Goal: Task Accomplishment & Management: Manage account settings

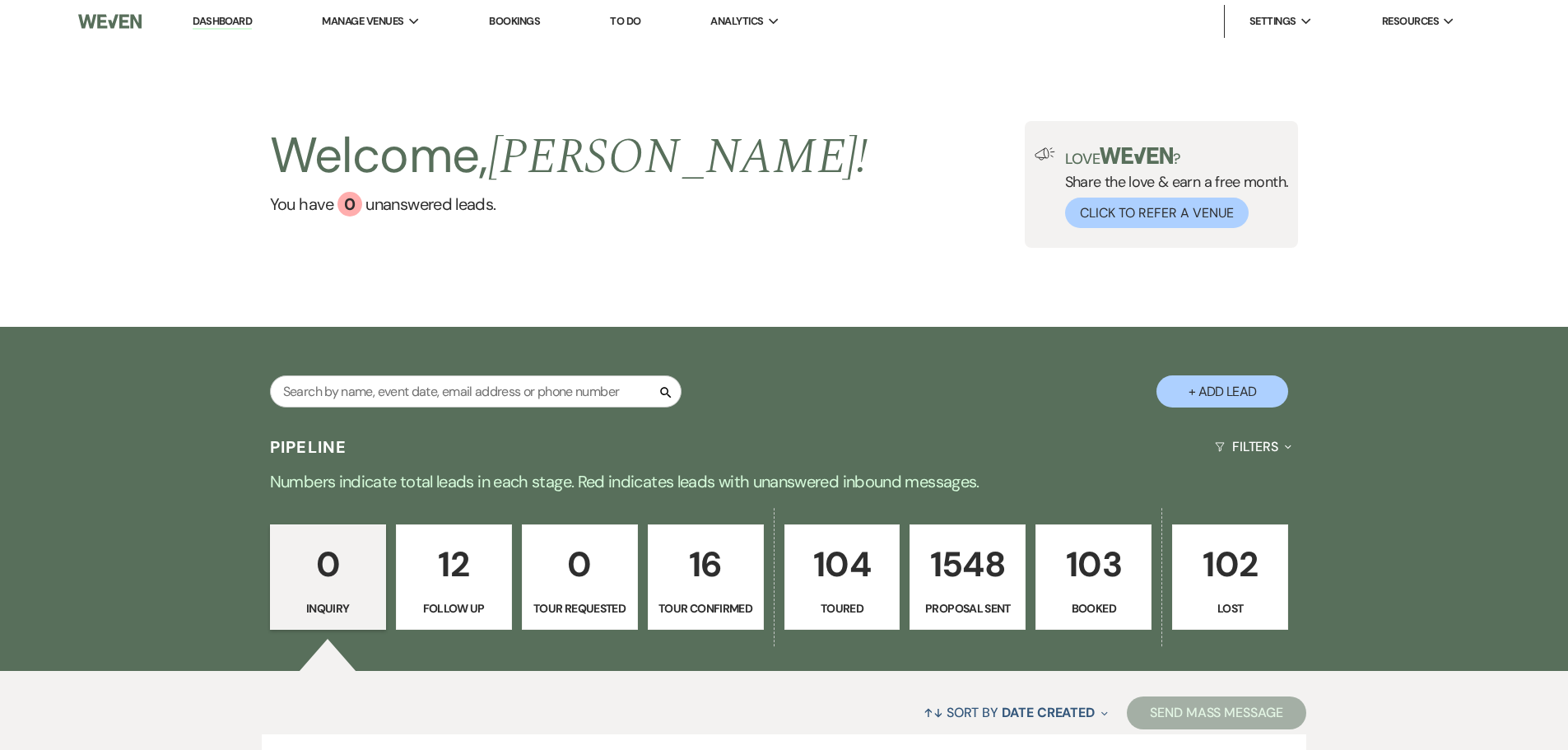
click at [366, 409] on div "Search" at bounding box center [476, 398] width 412 height 46
click at [366, 401] on input "text" at bounding box center [476, 391] width 412 height 33
type input "ali"
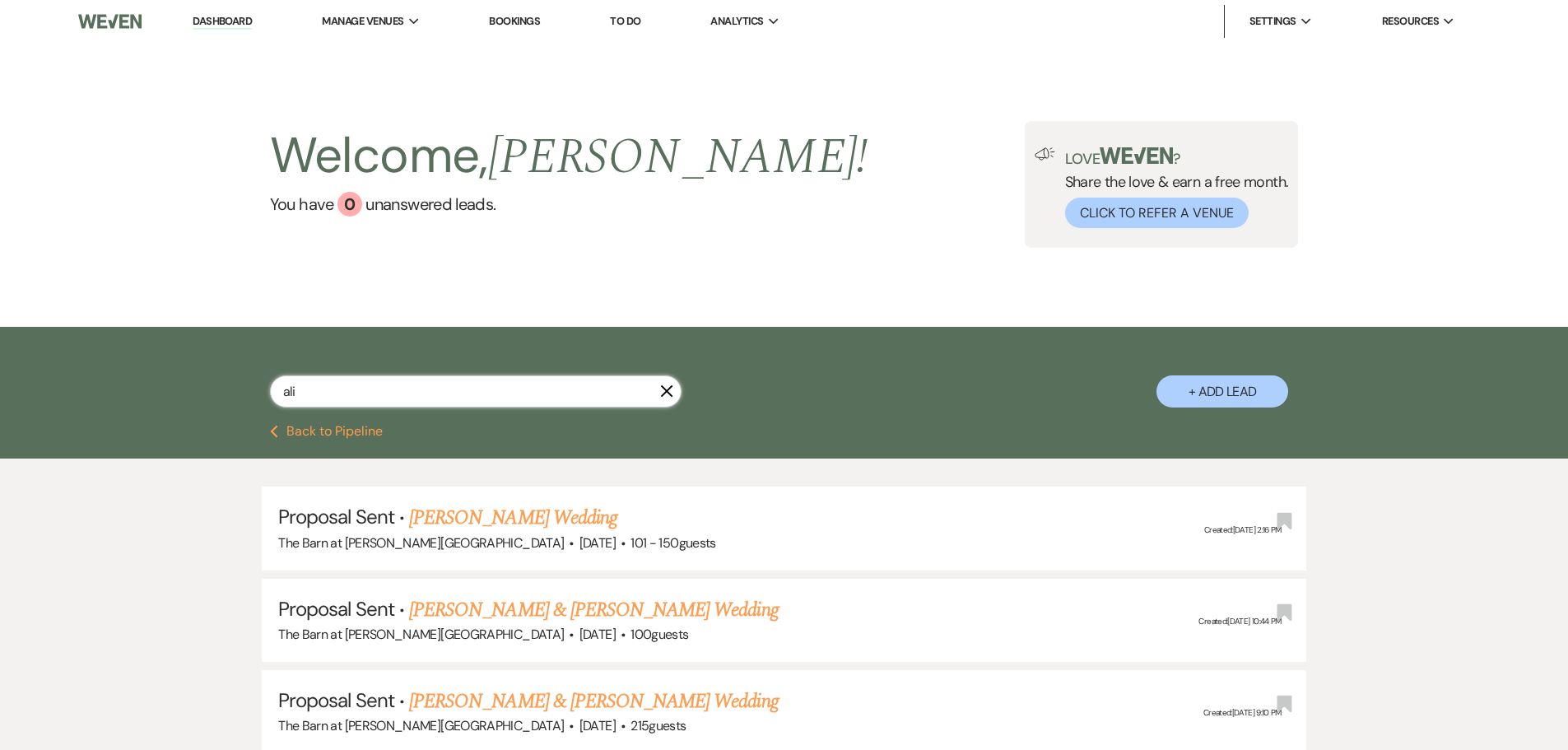
select select "6"
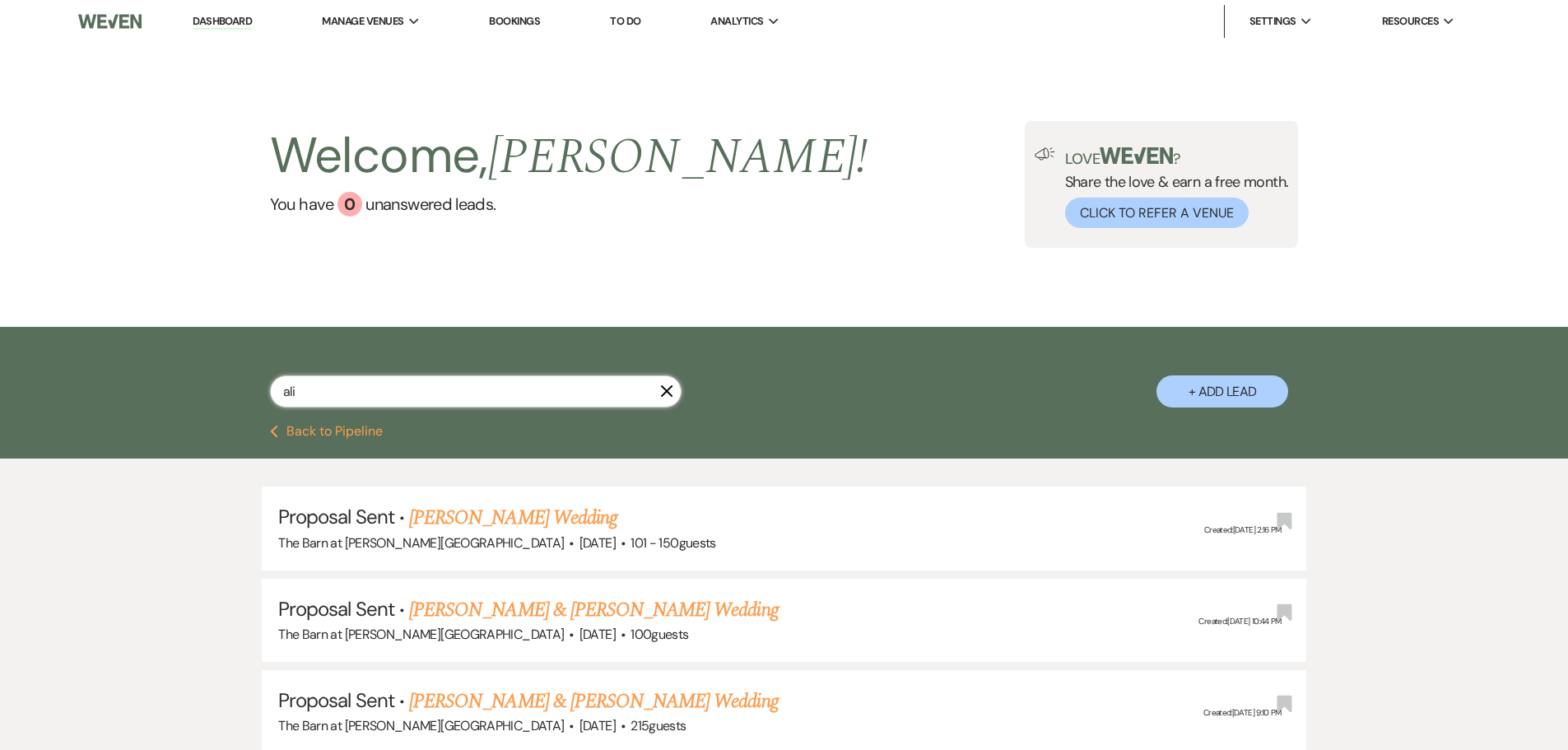
select select "6"
select select "8"
select select "5"
select select "6"
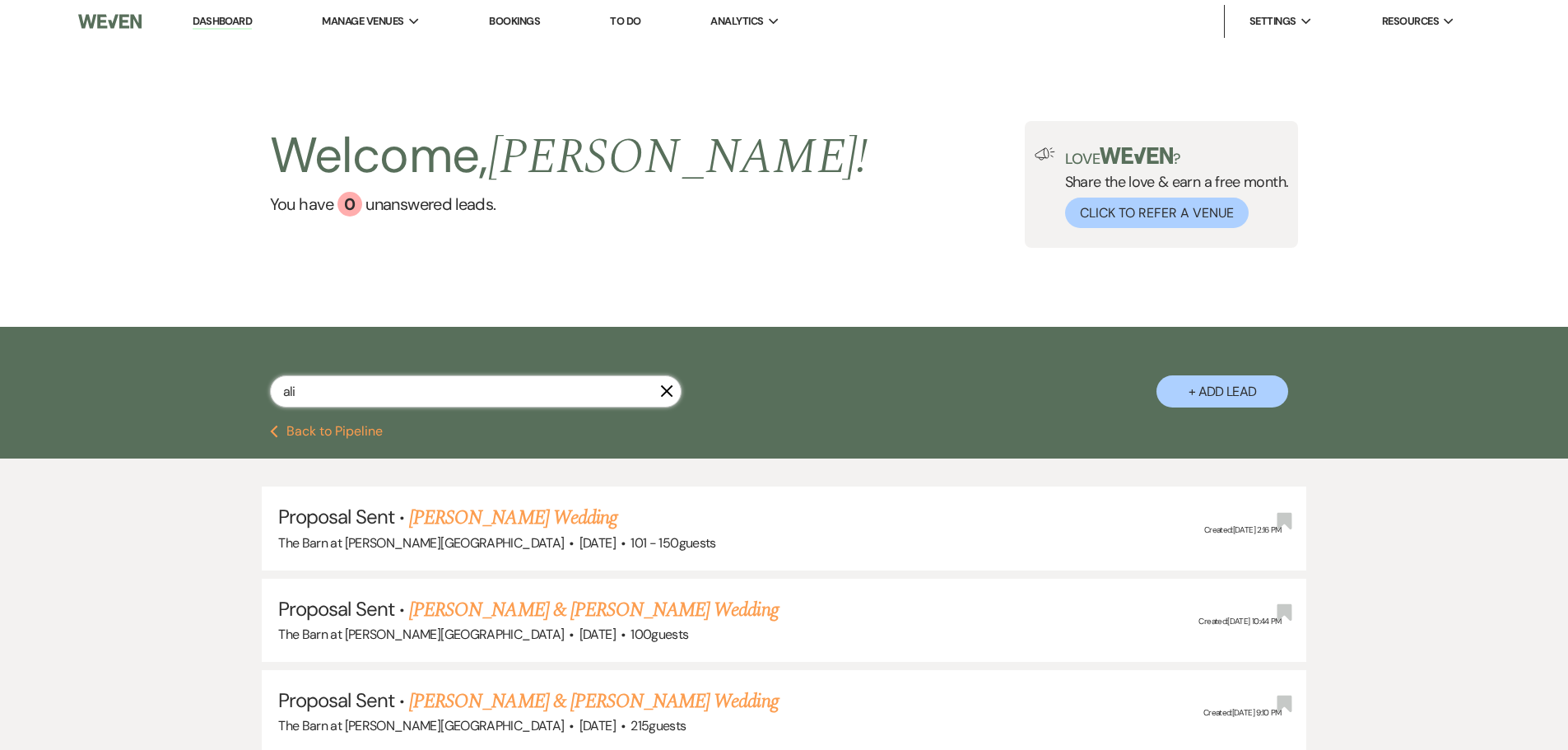
select select "6"
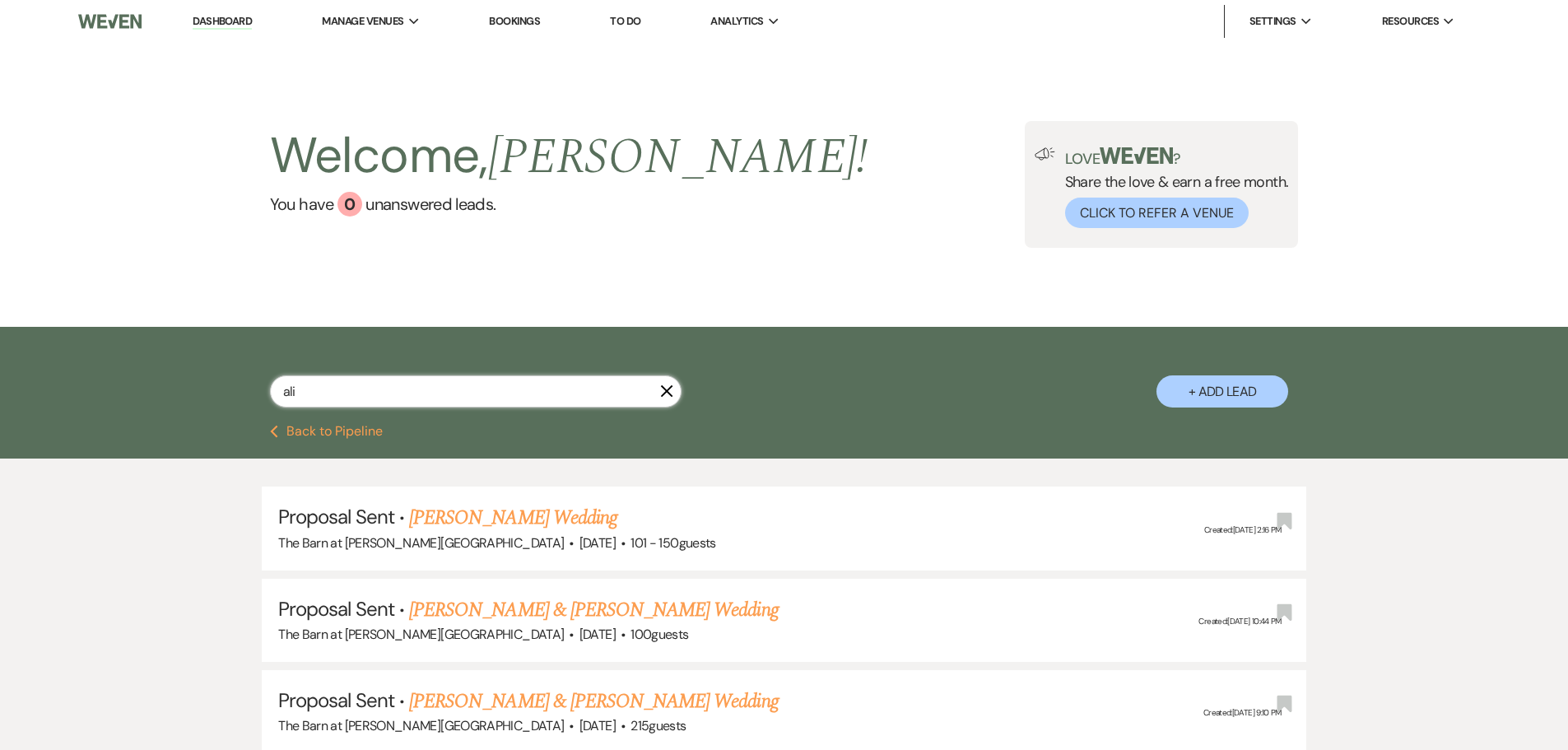
select select "8"
select select "10"
select select "6"
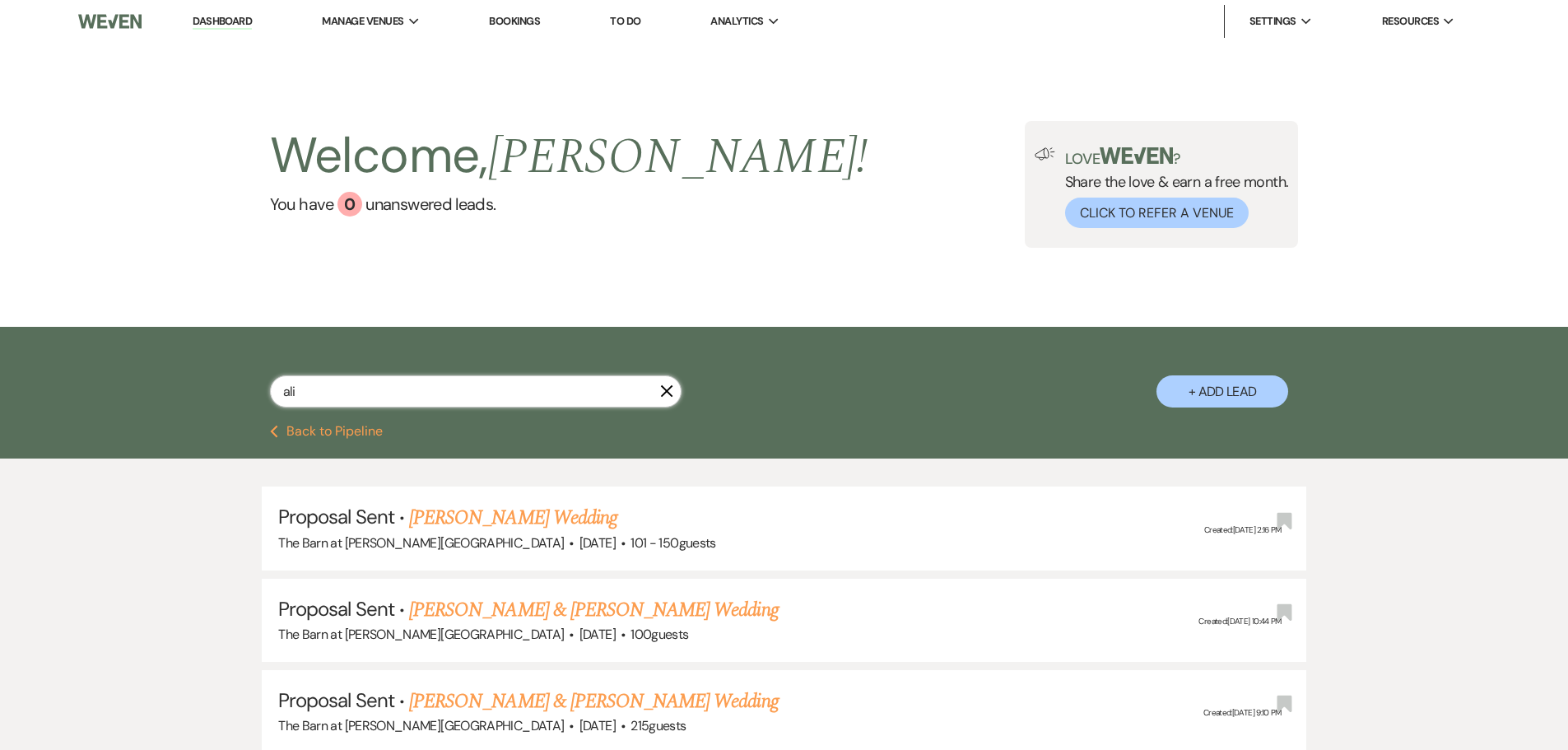
select select "5"
select select "6"
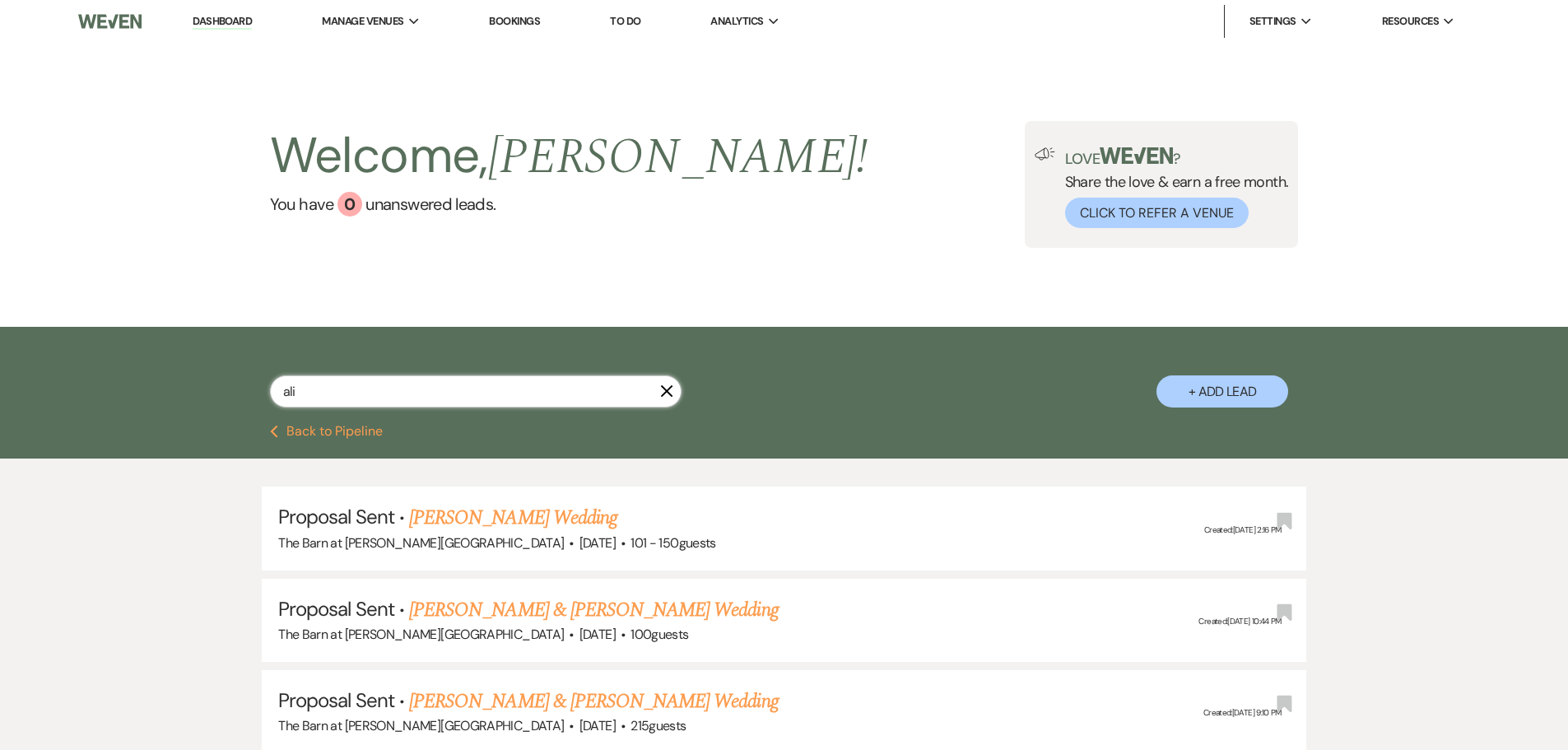
select select "6"
select select "5"
select select "8"
select select "6"
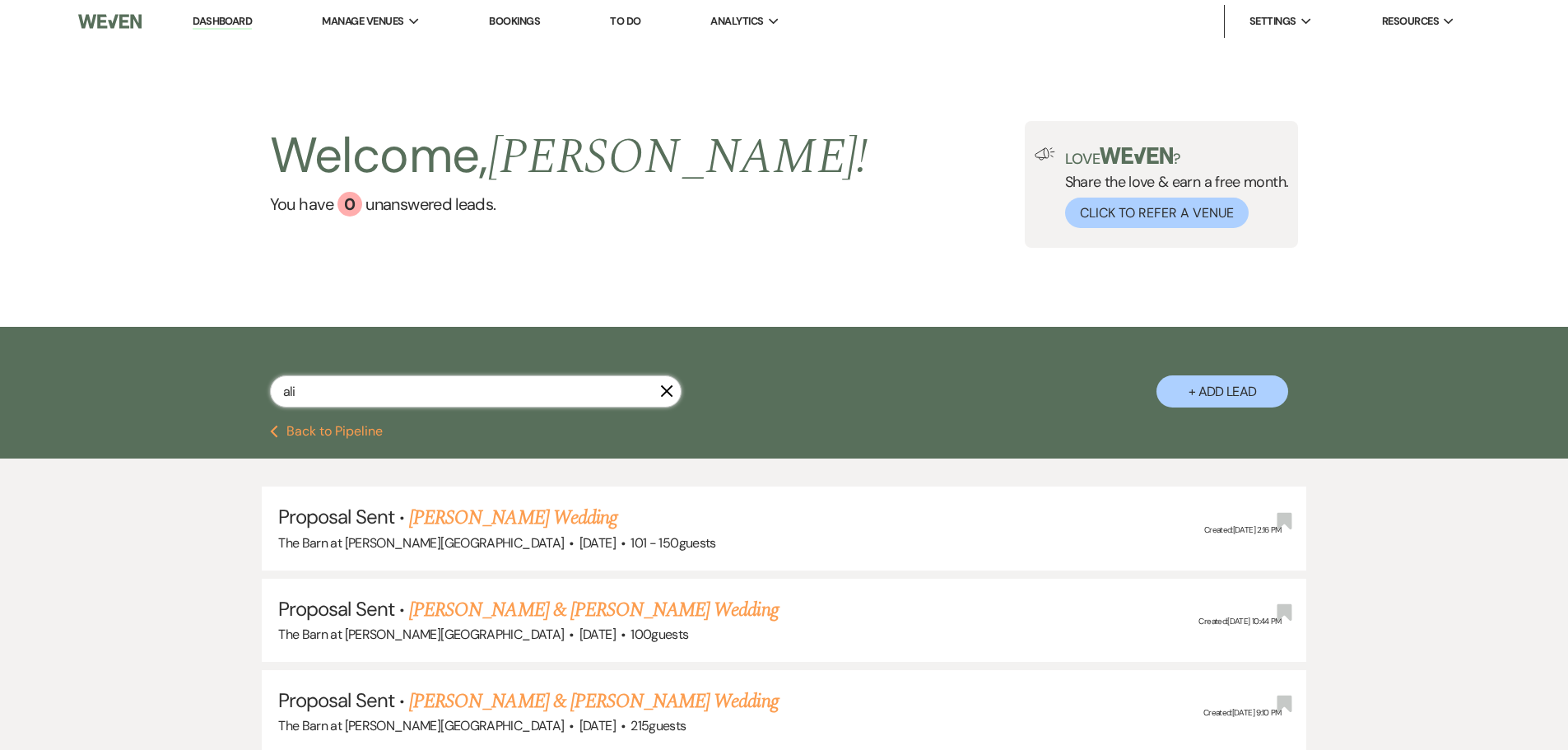
select select "6"
select select "8"
select select "11"
select select "6"
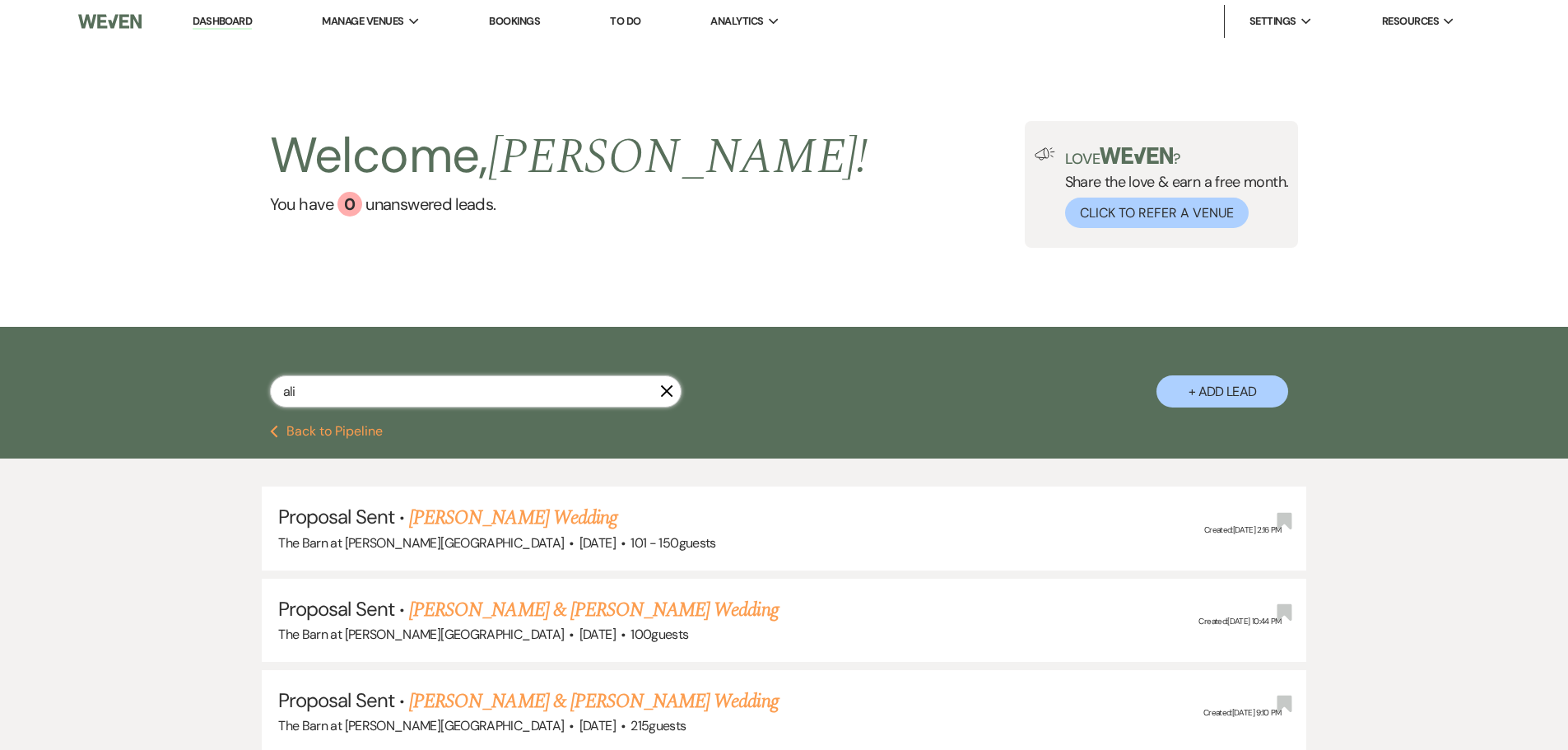
select select "6"
select select "8"
select select "11"
select select "6"
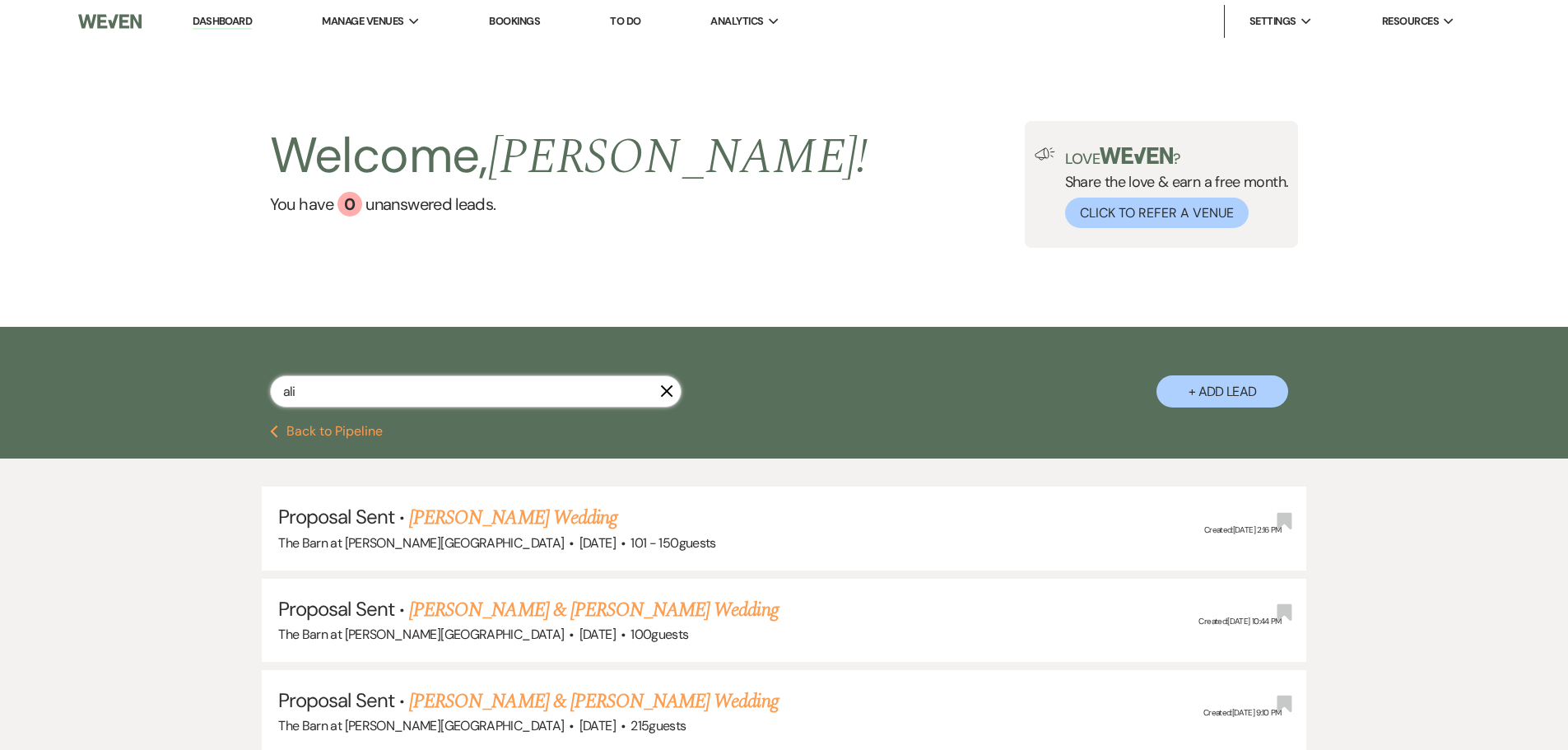
select select "6"
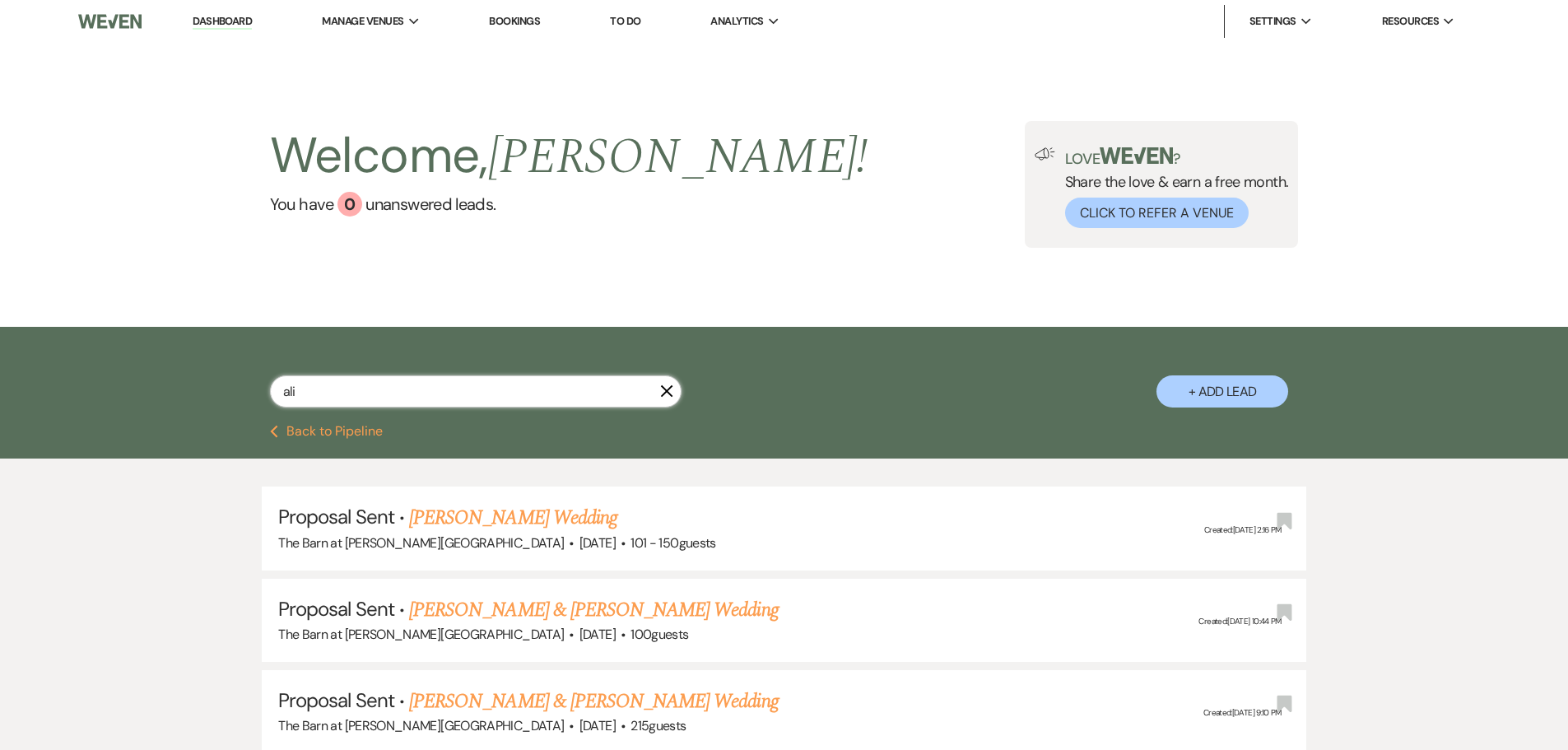
select select "6"
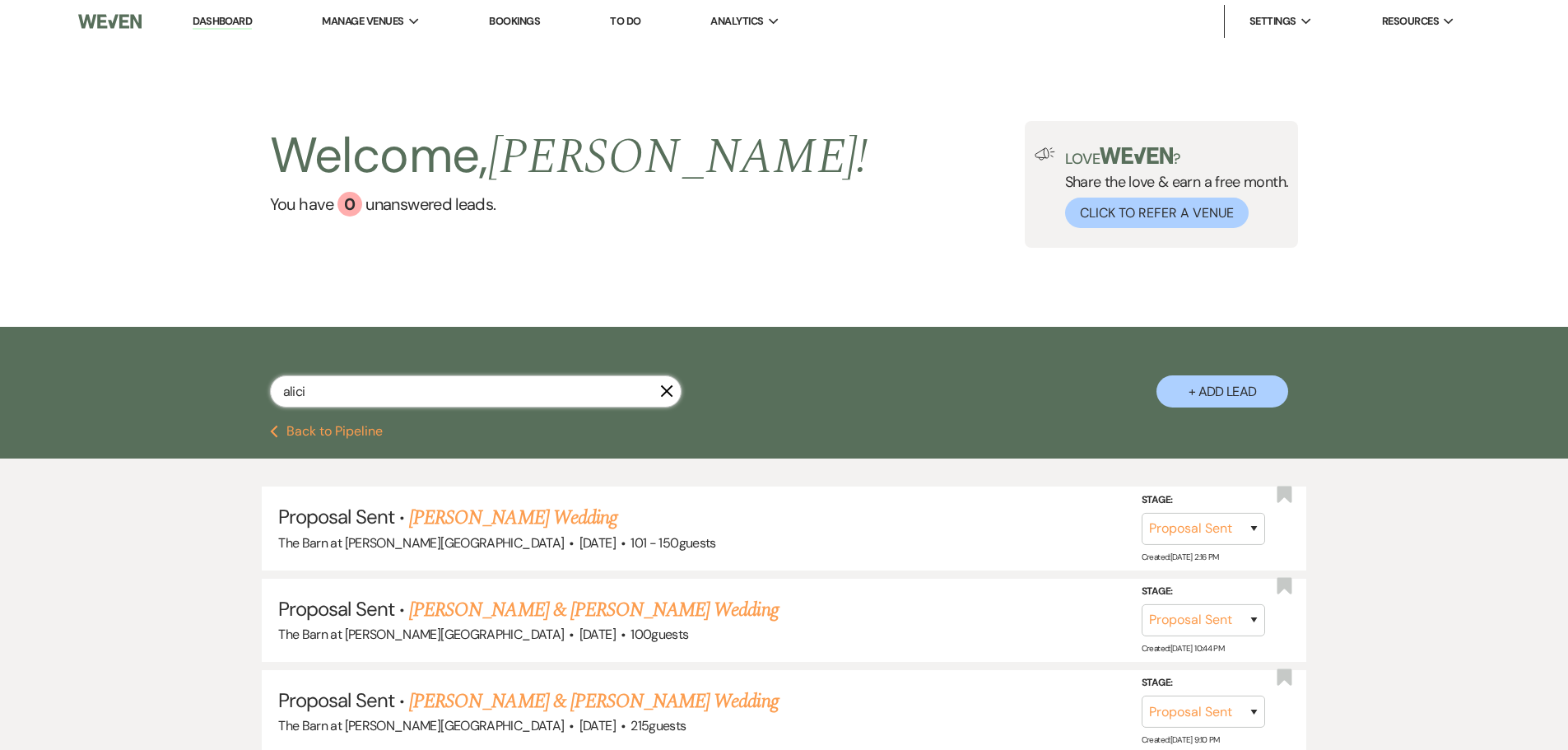
type input "[PERSON_NAME]"
select select "6"
